Goal: Task Accomplishment & Management: Manage account settings

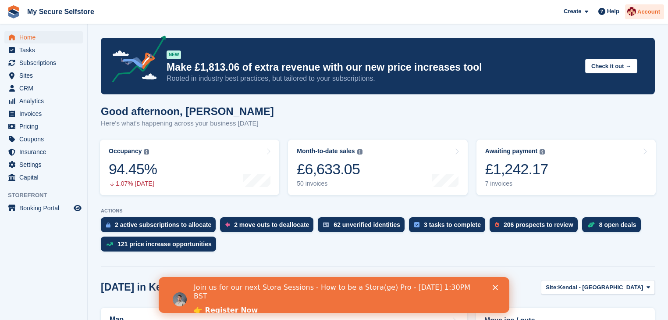
click at [646, 11] on span "Account" at bounding box center [649, 11] width 23 height 9
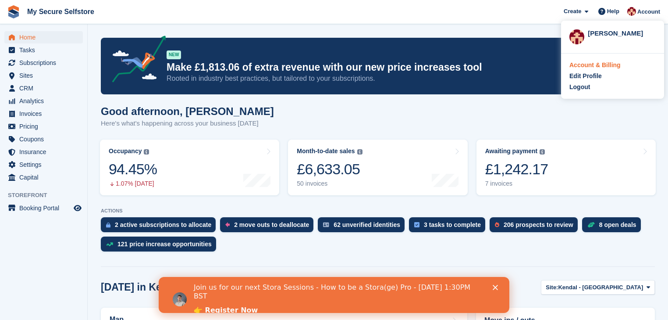
click at [597, 67] on div "Account & Billing" at bounding box center [595, 65] width 51 height 9
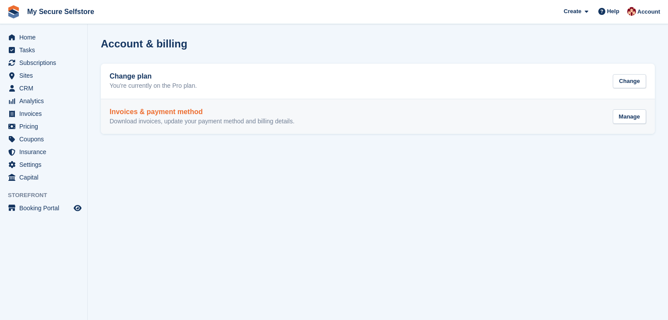
click at [164, 114] on h2 "Invoices & payment method" at bounding box center [202, 112] width 185 height 8
click at [637, 117] on div "Manage" at bounding box center [629, 116] width 33 height 14
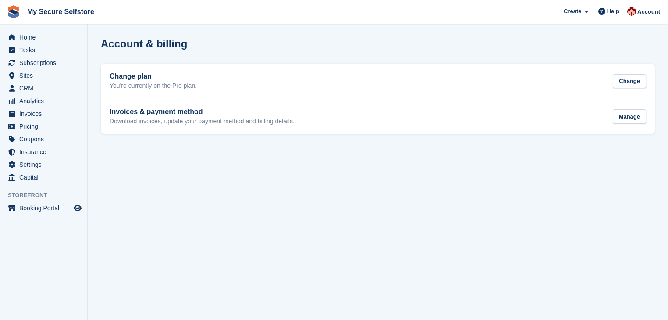
click at [271, 201] on section "Account & billing Change plan You're currently on the Pro plan. Change Invoices…" at bounding box center [378, 160] width 581 height 320
click at [589, 12] on icon at bounding box center [587, 12] width 4 height 6
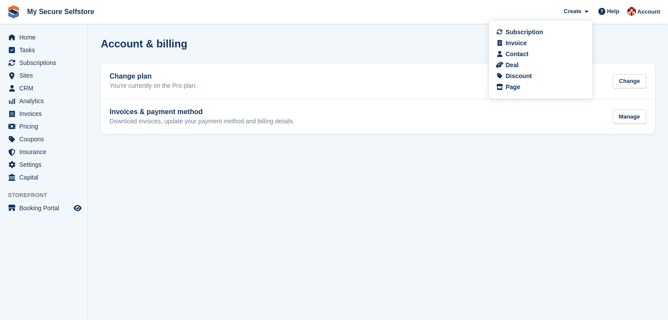
click at [621, 35] on section "Account & billing Change plan You're currently on the Pro plan. Change Invoices…" at bounding box center [378, 160] width 581 height 320
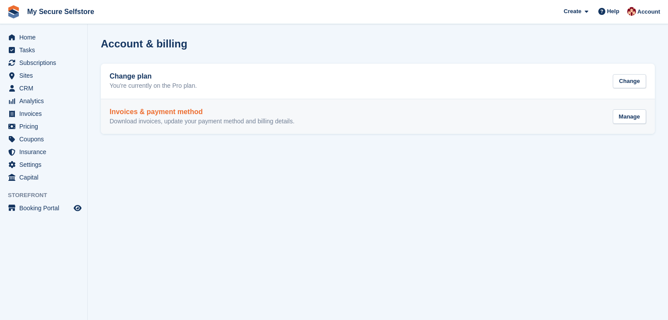
click at [155, 111] on h2 "Invoices & payment method" at bounding box center [202, 112] width 185 height 8
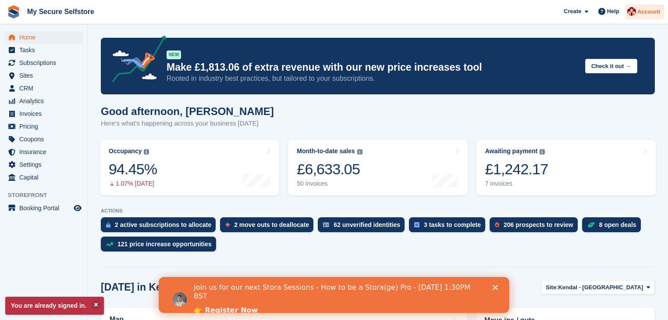
click at [647, 13] on span "Account" at bounding box center [649, 11] width 23 height 9
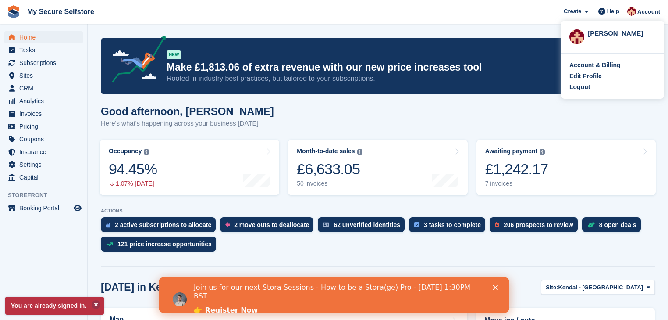
click at [608, 36] on div "[PERSON_NAME]" at bounding box center [622, 33] width 68 height 8
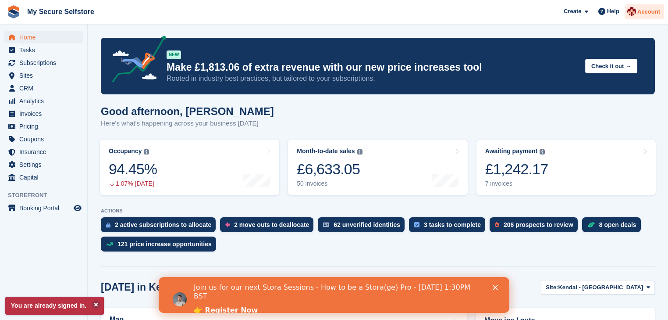
click at [645, 11] on span "Account" at bounding box center [649, 11] width 23 height 9
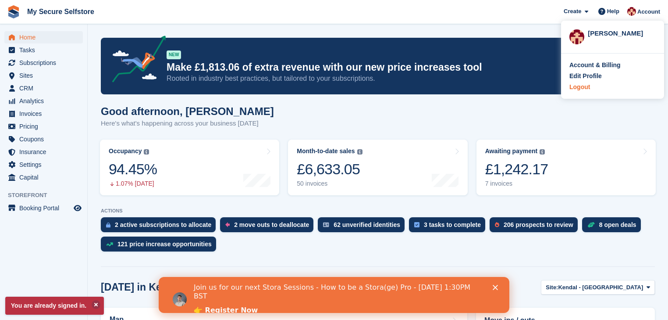
click at [581, 86] on div "Logout" at bounding box center [580, 86] width 21 height 9
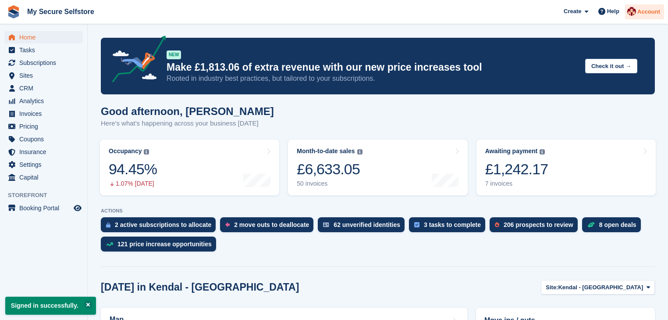
click at [639, 13] on span "Account" at bounding box center [649, 11] width 23 height 9
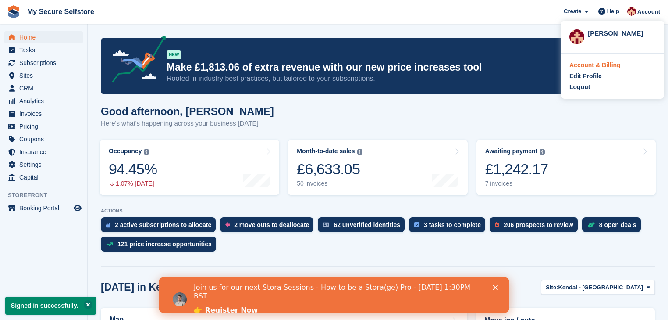
click at [588, 64] on div "Account & Billing" at bounding box center [595, 65] width 51 height 9
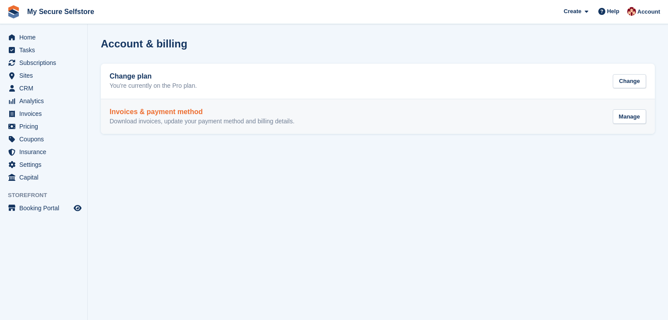
click at [174, 116] on h2 "Invoices & payment method" at bounding box center [202, 112] width 185 height 8
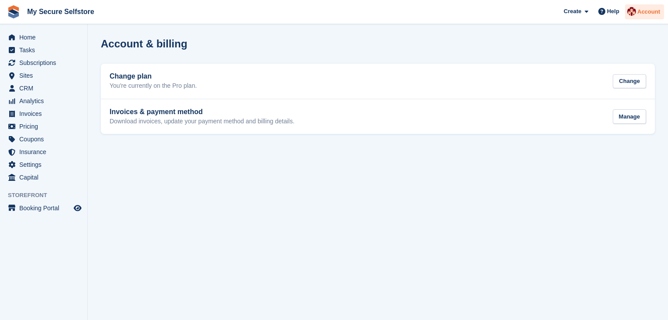
click at [650, 12] on span "Account" at bounding box center [649, 11] width 23 height 9
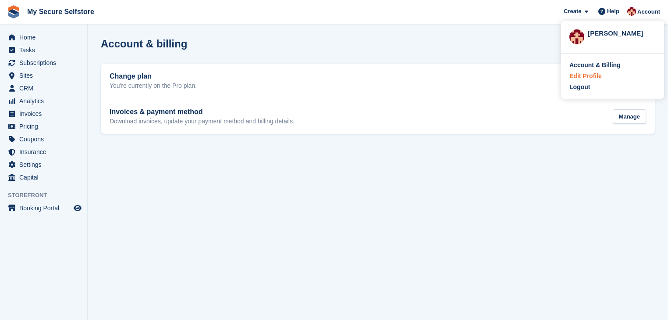
click at [581, 75] on div "Edit Profile" at bounding box center [586, 75] width 32 height 9
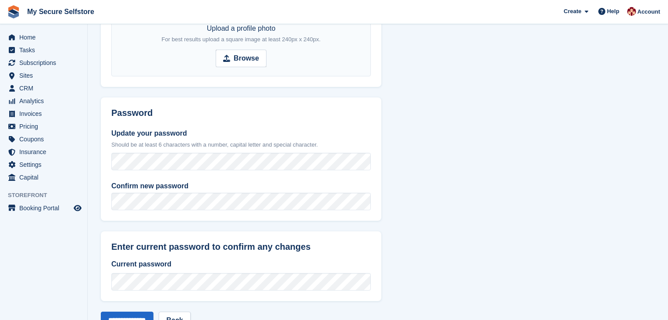
scroll to position [339, 0]
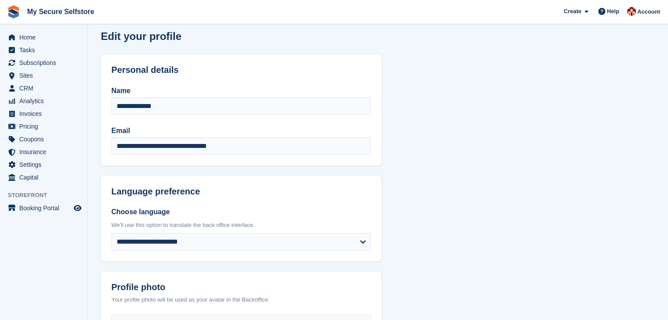
scroll to position [0, 0]
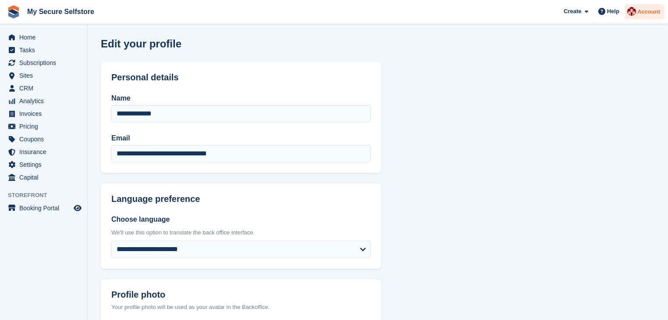
click at [647, 14] on span "Account" at bounding box center [649, 11] width 23 height 9
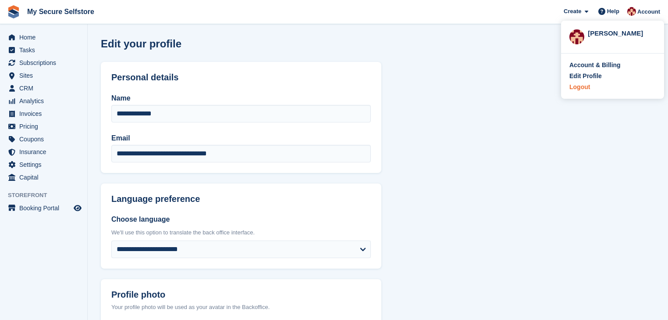
click at [583, 89] on div "Logout" at bounding box center [580, 86] width 21 height 9
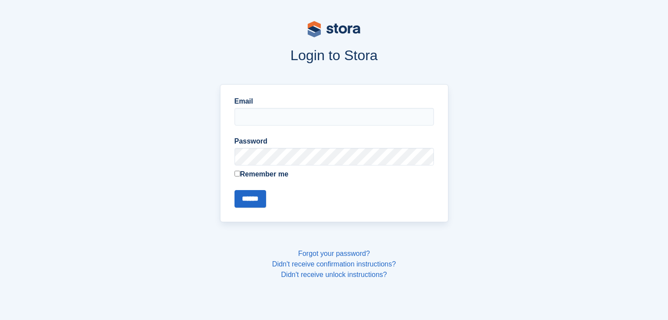
type input "**********"
